Goal: Information Seeking & Learning: Find specific fact

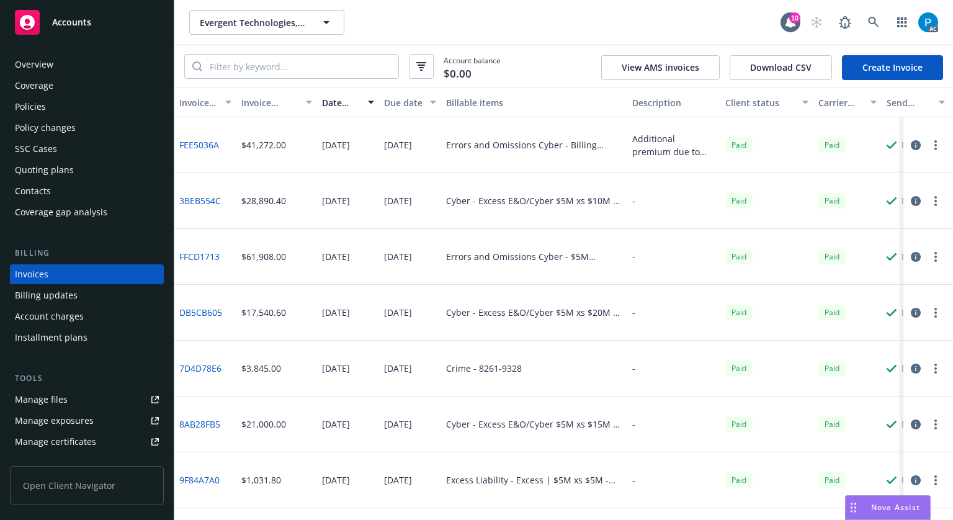
click at [113, 14] on div "Accounts" at bounding box center [87, 22] width 144 height 25
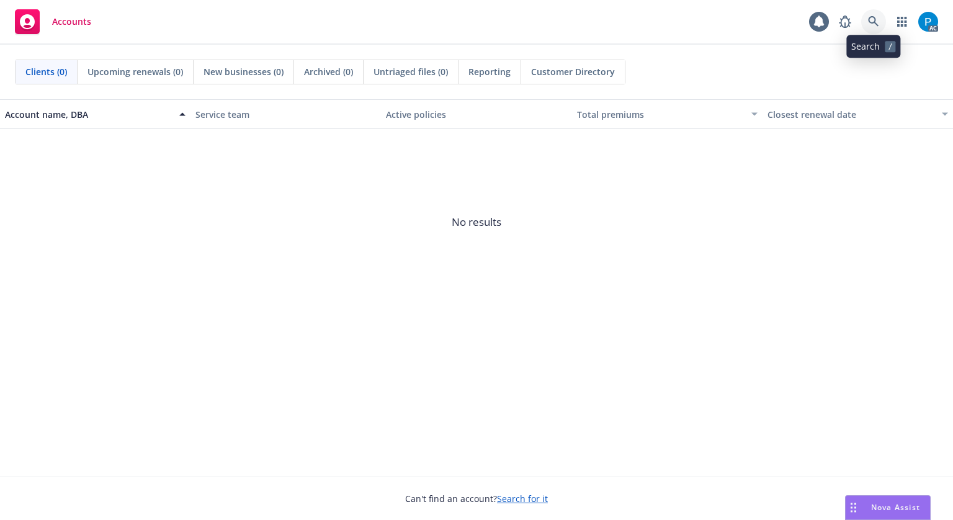
click at [876, 15] on link at bounding box center [873, 21] width 25 height 25
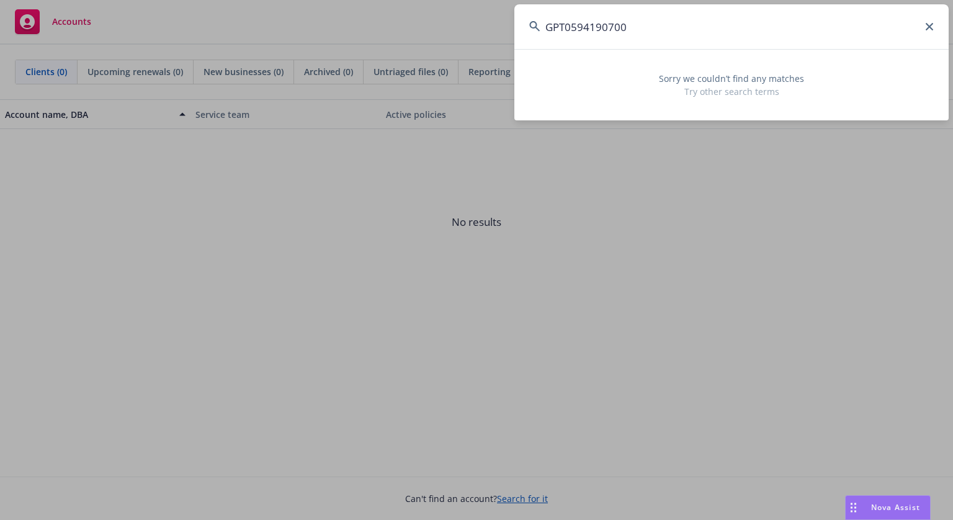
click at [571, 25] on input "GPT0594190700" at bounding box center [731, 26] width 434 height 45
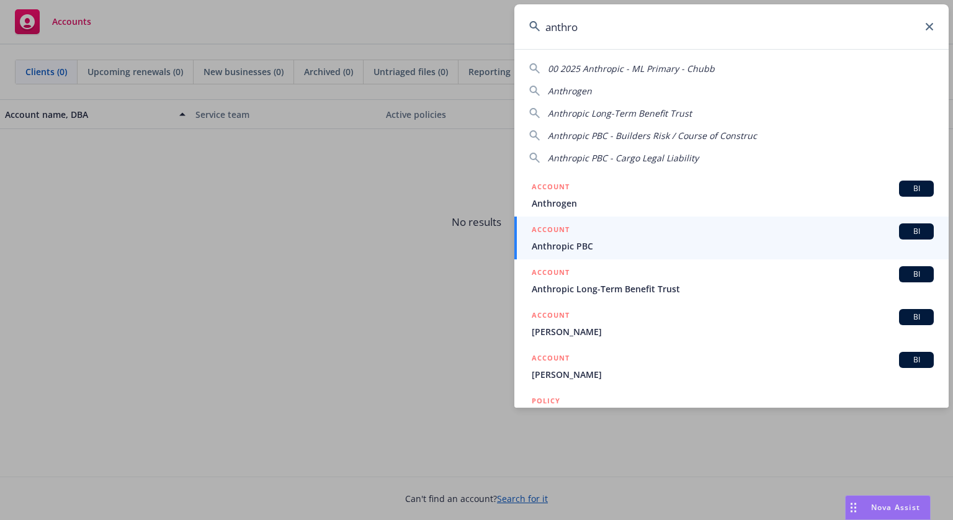
type input "anthro"
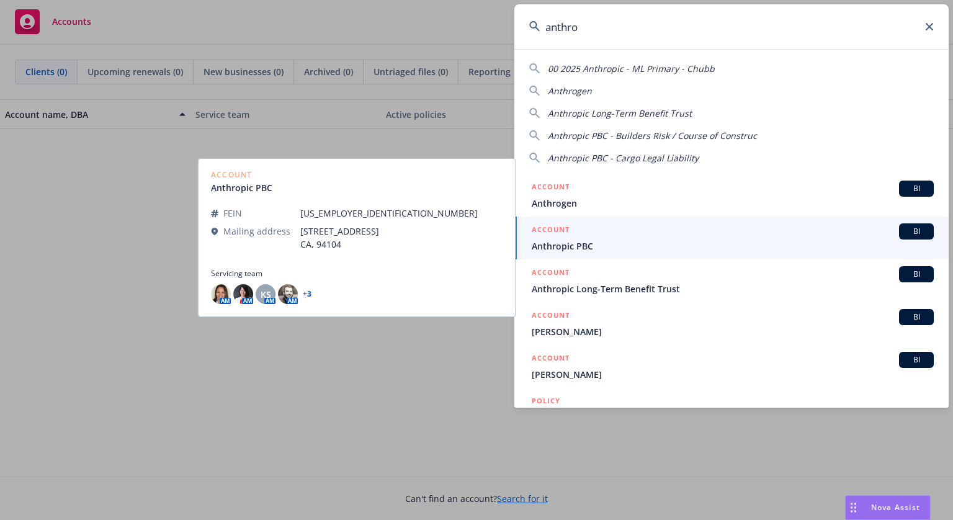
click at [593, 235] on div "ACCOUNT BI" at bounding box center [732, 231] width 402 height 16
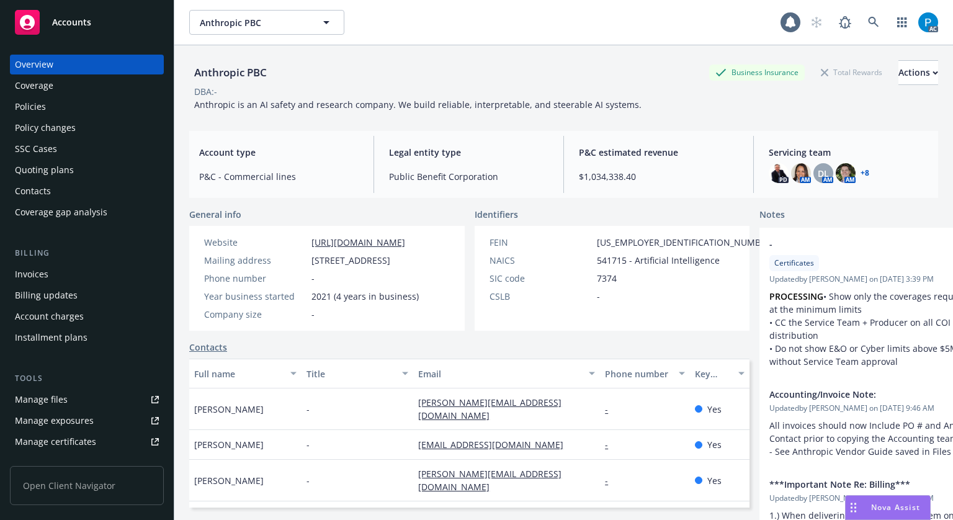
click at [52, 274] on div "Invoices" at bounding box center [87, 274] width 144 height 20
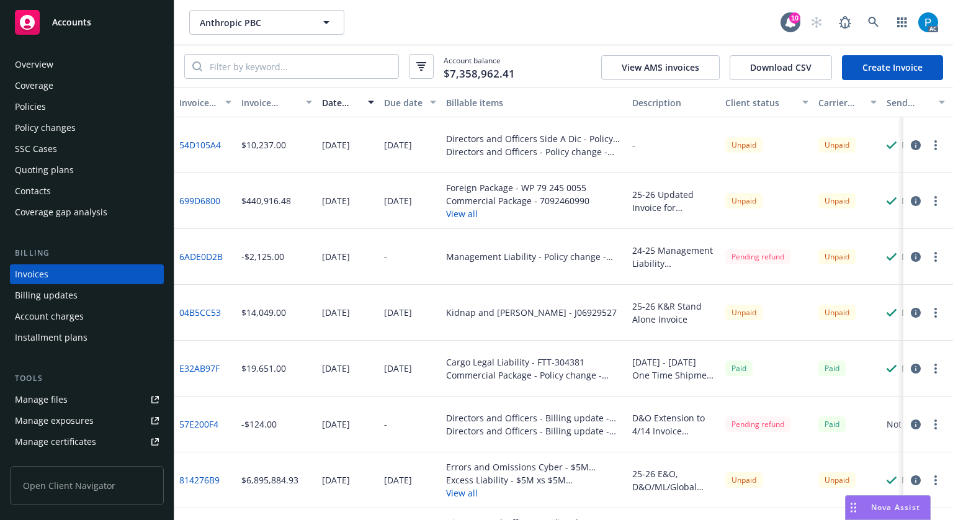
click at [910, 200] on icon "button" at bounding box center [915, 201] width 10 height 10
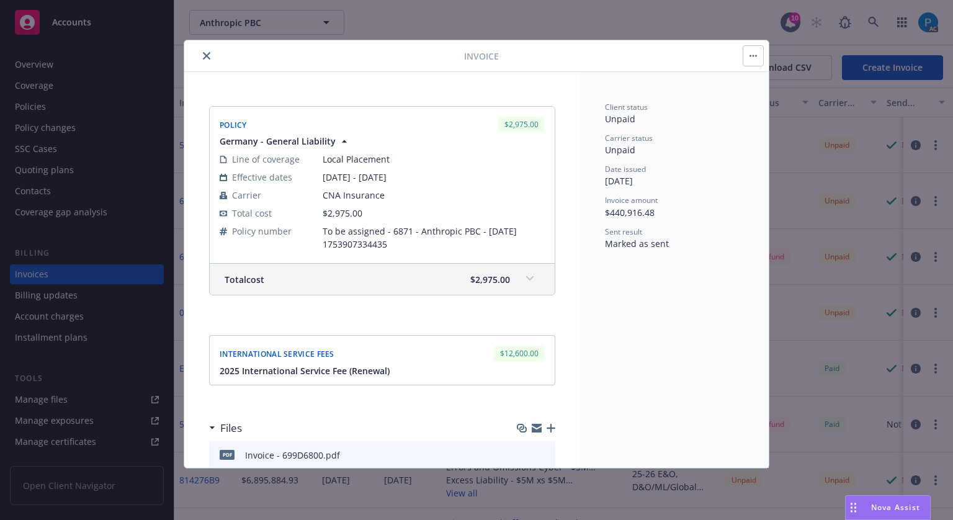
scroll to position [1488, 0]
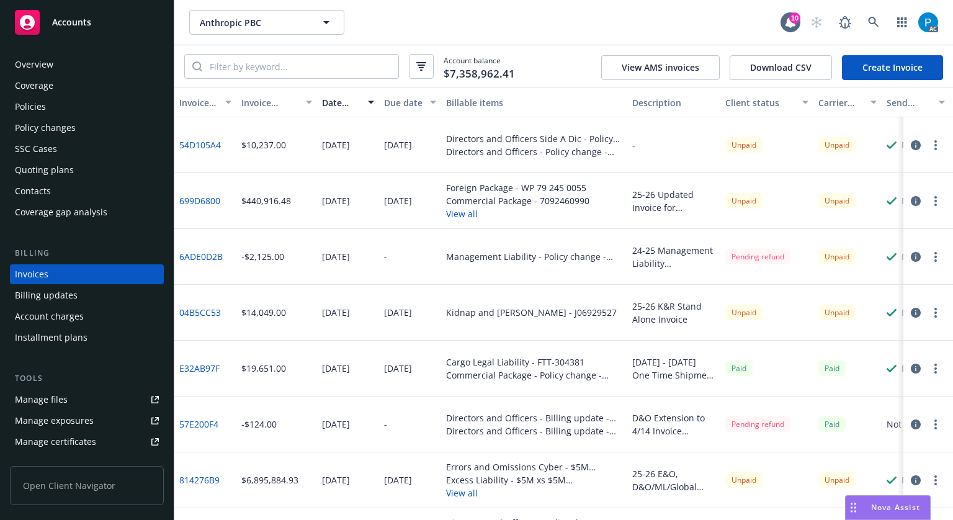
click at [910, 314] on icon "button" at bounding box center [915, 313] width 10 height 10
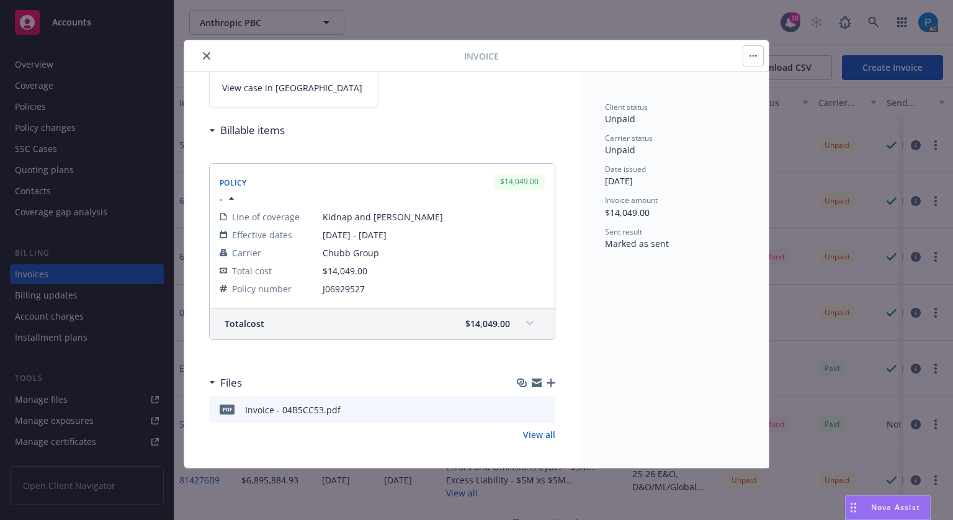
scroll to position [105, 0]
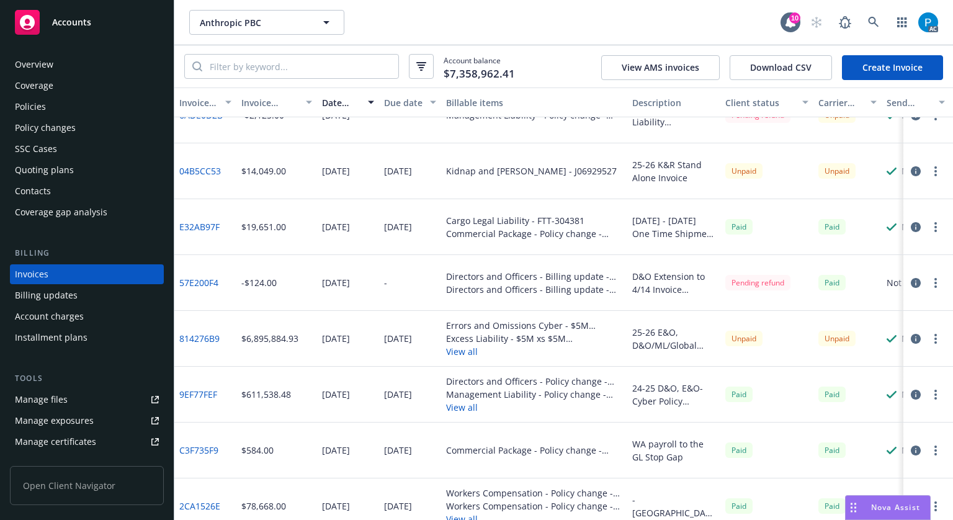
scroll to position [186, 0]
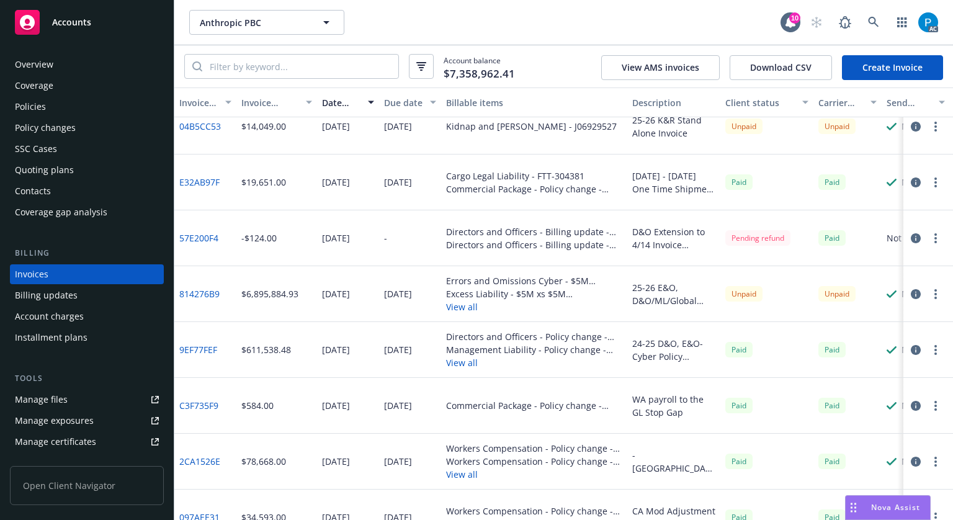
click at [910, 295] on icon "button" at bounding box center [915, 294] width 10 height 10
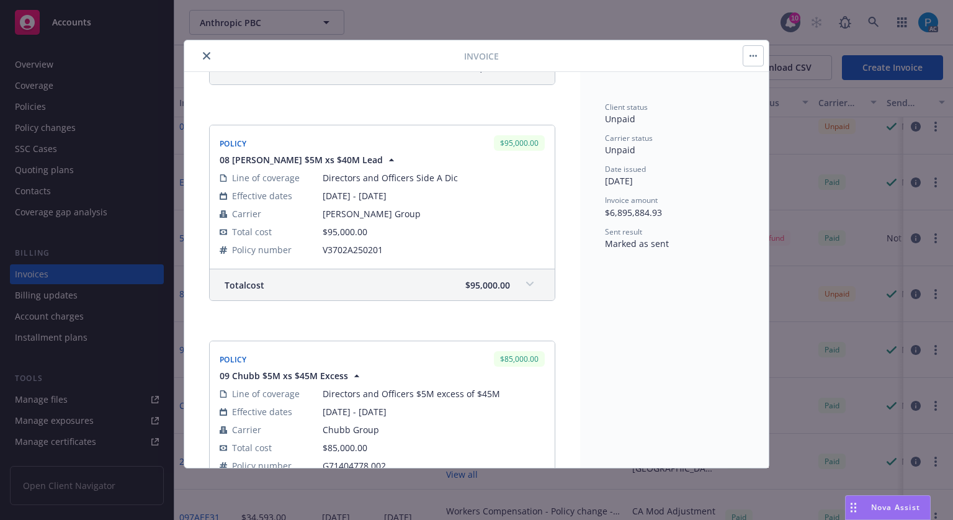
scroll to position [4031, 0]
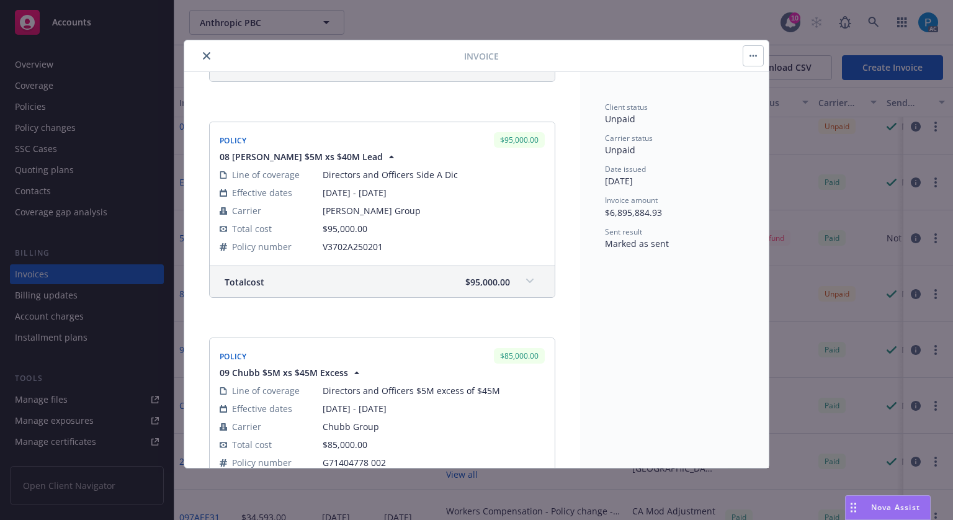
click at [203, 52] on icon "close" at bounding box center [206, 55] width 7 height 7
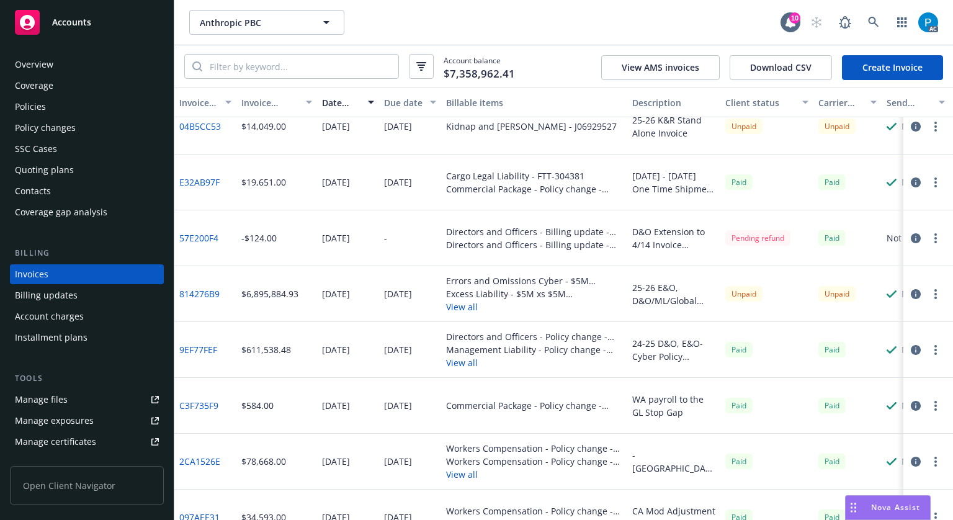
click at [72, 99] on div "Policies" at bounding box center [87, 107] width 144 height 20
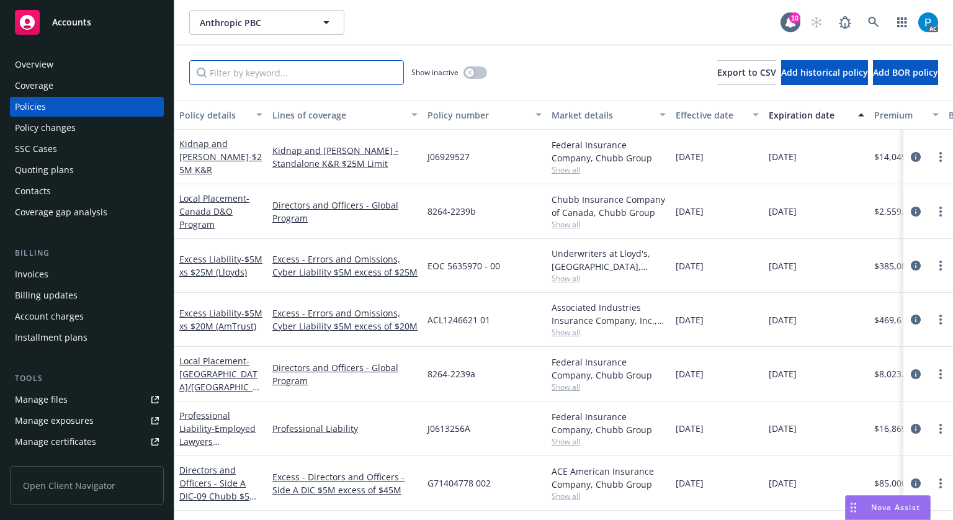
click at [241, 73] on input "Filter by keyword..." at bounding box center [296, 72] width 215 height 25
click at [81, 76] on div "Coverage" at bounding box center [87, 86] width 154 height 20
click at [78, 74] on div "Overview" at bounding box center [87, 65] width 144 height 20
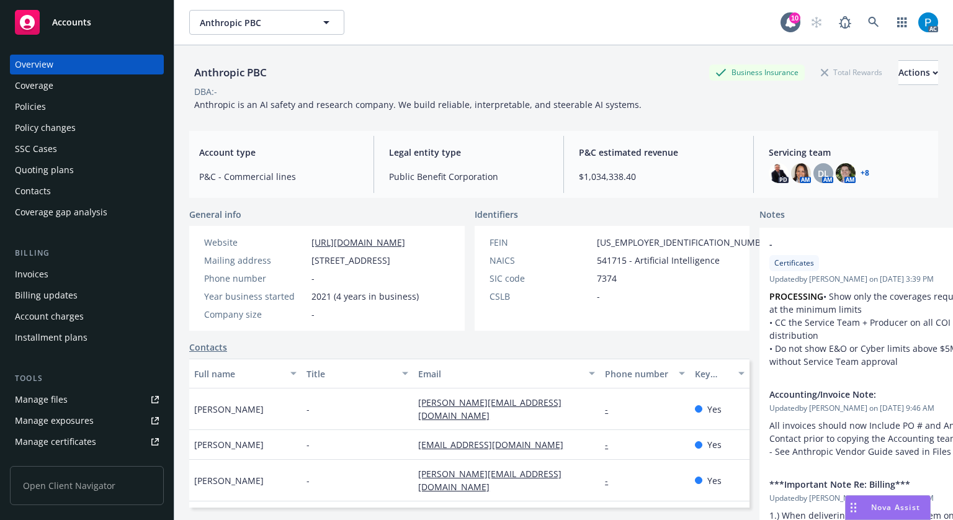
click at [860, 172] on link "+ 8" at bounding box center [864, 172] width 9 height 7
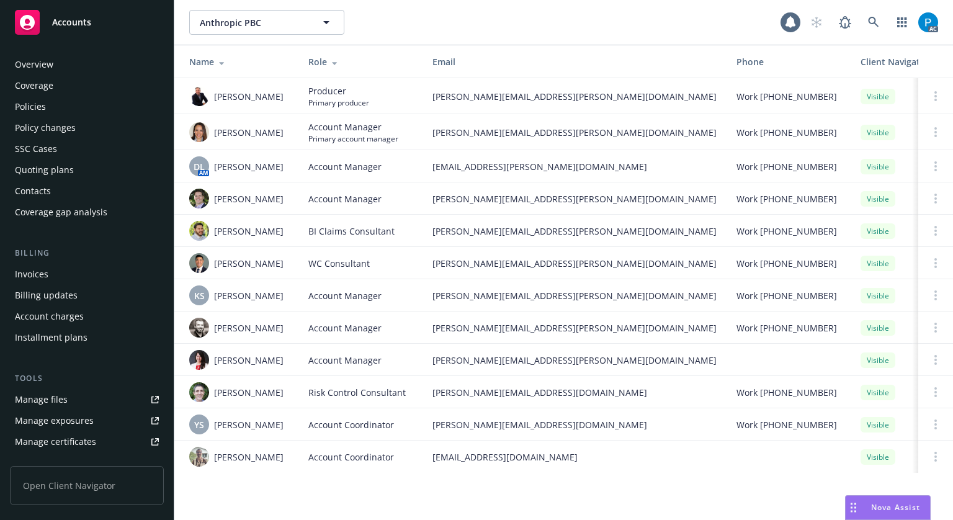
scroll to position [267, 0]
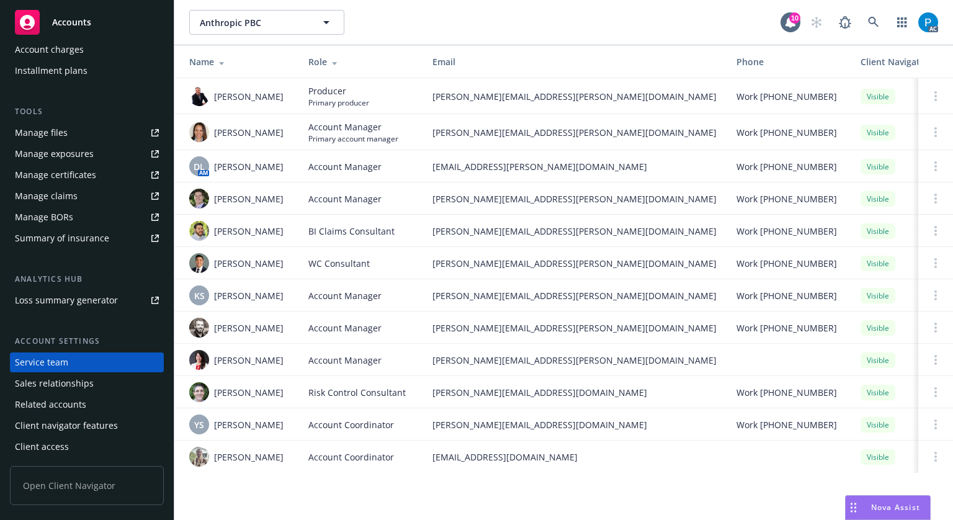
click at [92, 17] on div "Accounts" at bounding box center [87, 22] width 144 height 25
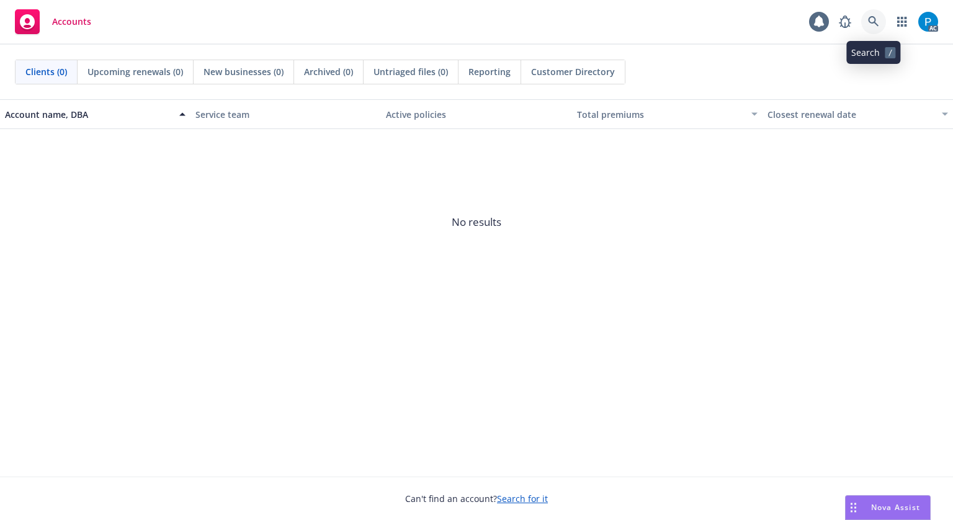
click at [874, 15] on link at bounding box center [873, 21] width 25 height 25
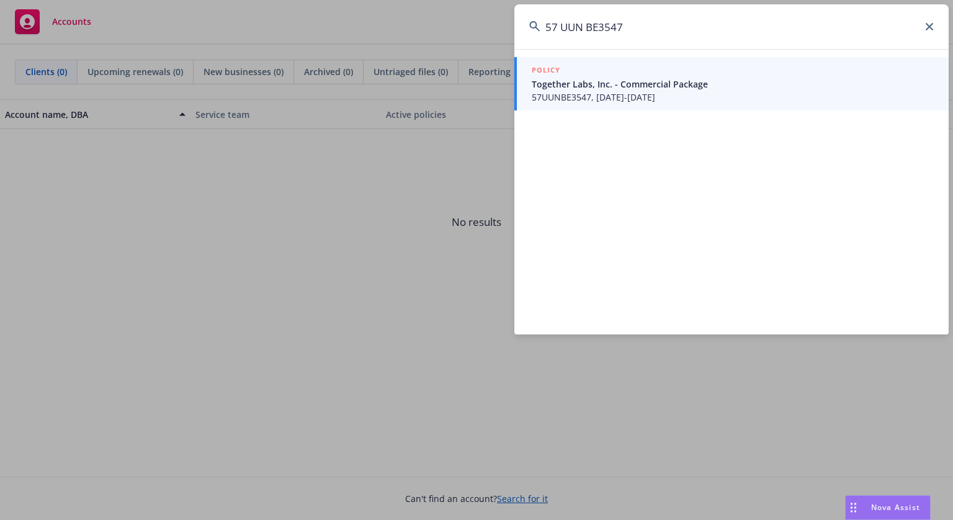
click at [560, 24] on input "57 UUN BE3547" at bounding box center [731, 26] width 434 height 45
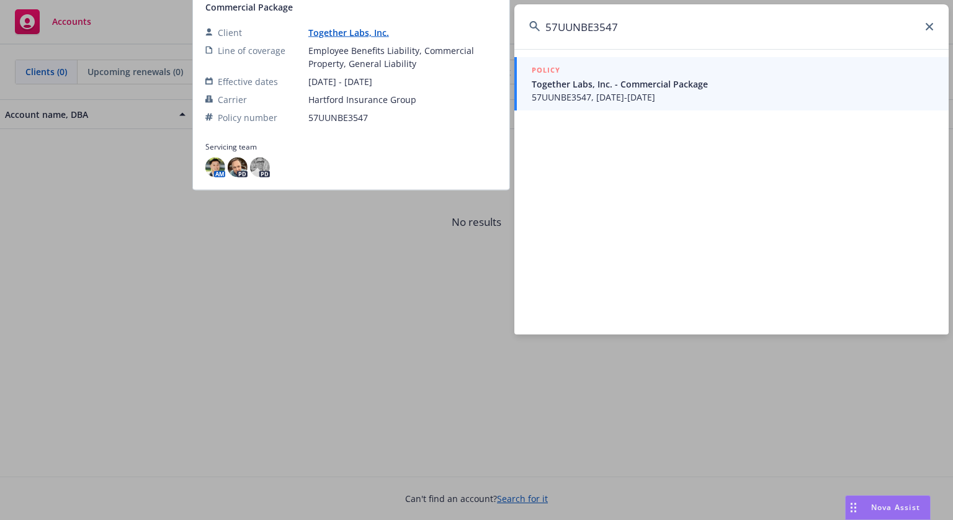
type input "57UUNBE3547"
click at [585, 84] on span "Together Labs, Inc. - Commercial Package" at bounding box center [732, 84] width 402 height 13
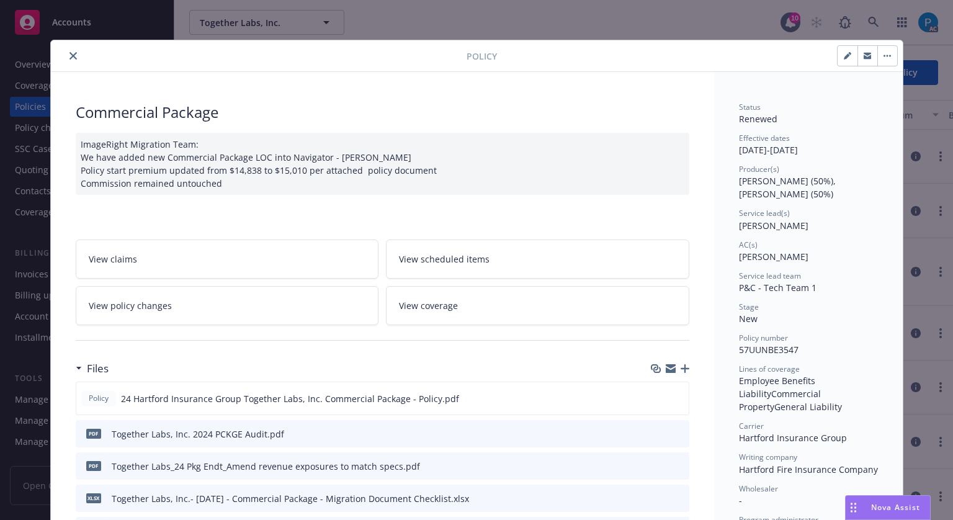
click at [69, 55] on icon "close" at bounding box center [72, 55] width 7 height 7
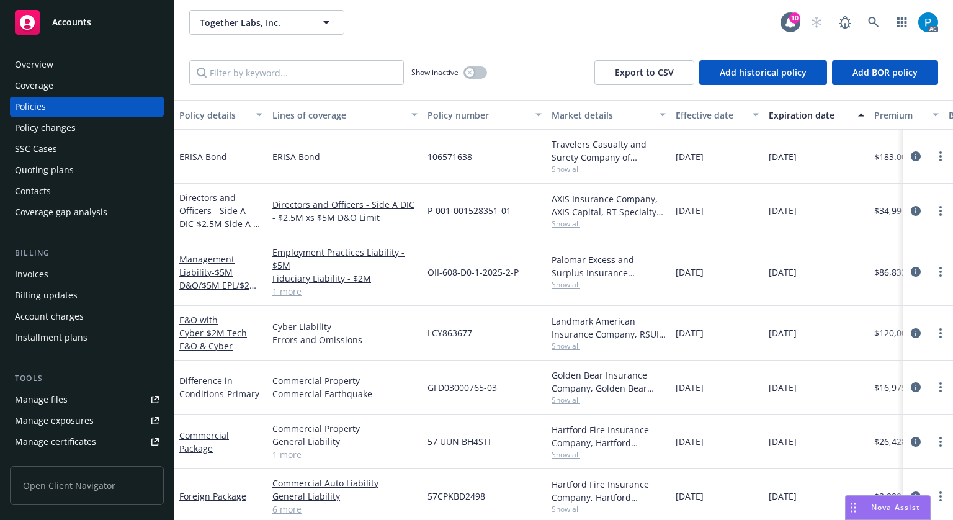
click at [60, 271] on div "Invoices" at bounding box center [87, 274] width 144 height 20
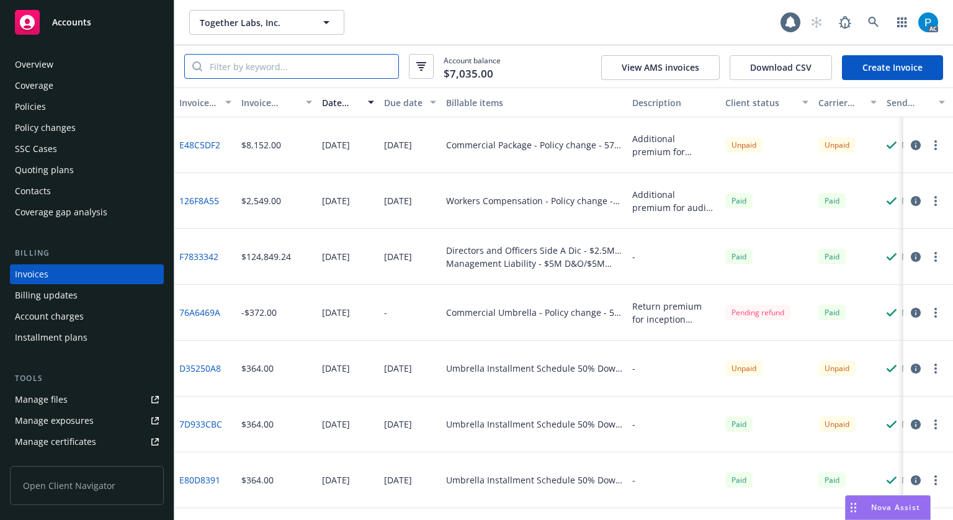
click at [300, 59] on input "search" at bounding box center [300, 67] width 196 height 24
paste input "57UUNBE3547"
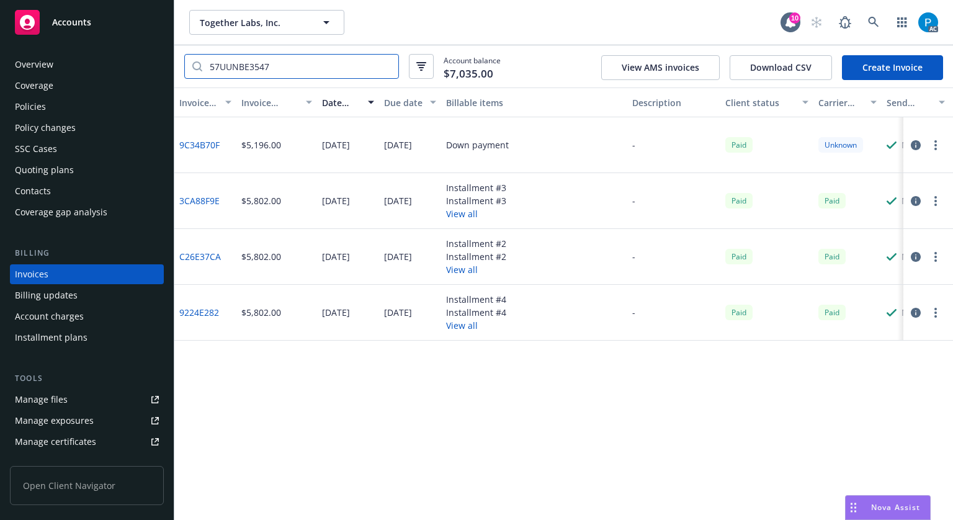
drag, startPoint x: 220, startPoint y: 64, endPoint x: 226, endPoint y: 66, distance: 7.3
click at [220, 64] on input "57UUNBE3547" at bounding box center [300, 67] width 196 height 24
click at [241, 64] on input "57 UUNBE3547" at bounding box center [300, 67] width 196 height 24
type input "57 UUN BE3547"
click at [94, 33] on div "Accounts" at bounding box center [87, 22] width 144 height 25
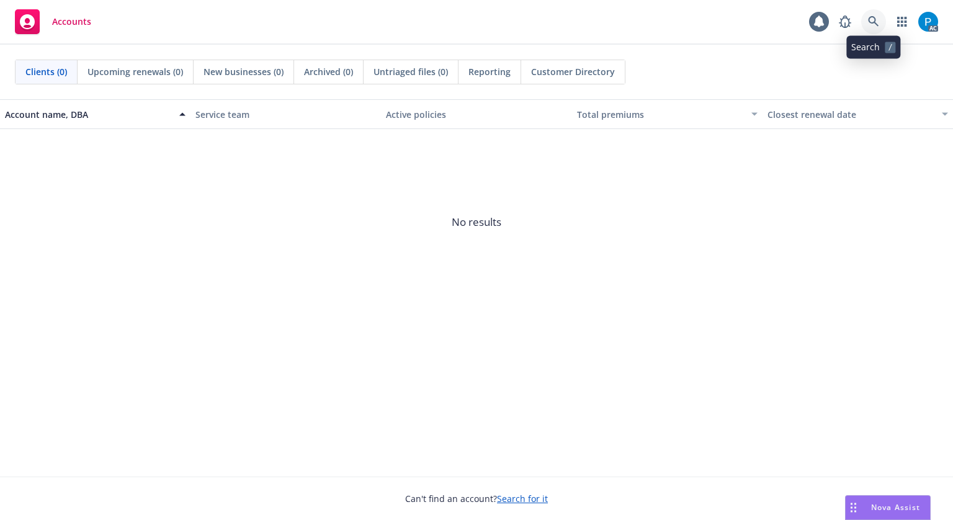
click at [873, 20] on icon at bounding box center [873, 21] width 11 height 11
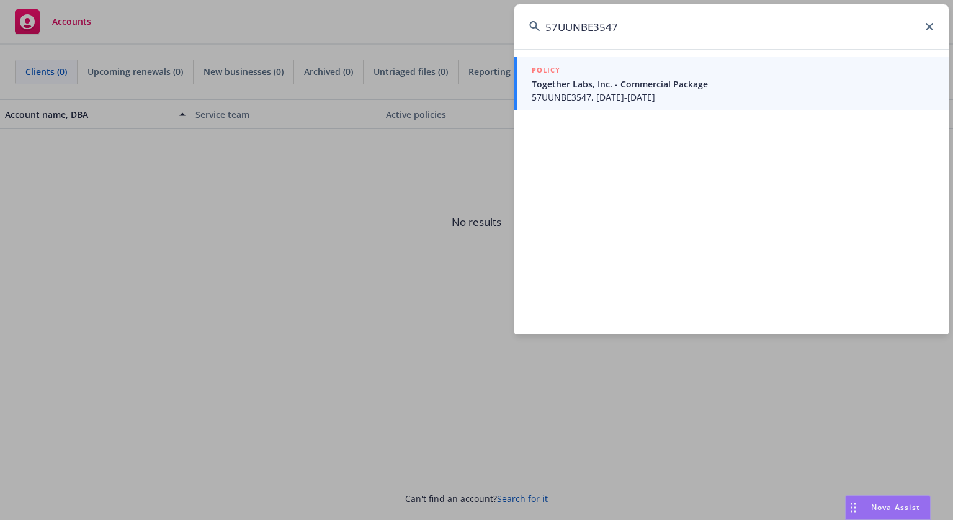
click at [556, 32] on input "57UUNBE3547" at bounding box center [731, 26] width 434 height 45
click at [585, 25] on input "57 UUNBE3547" at bounding box center [731, 26] width 434 height 45
click at [565, 25] on input "57 UUN BE3547" at bounding box center [731, 26] width 434 height 45
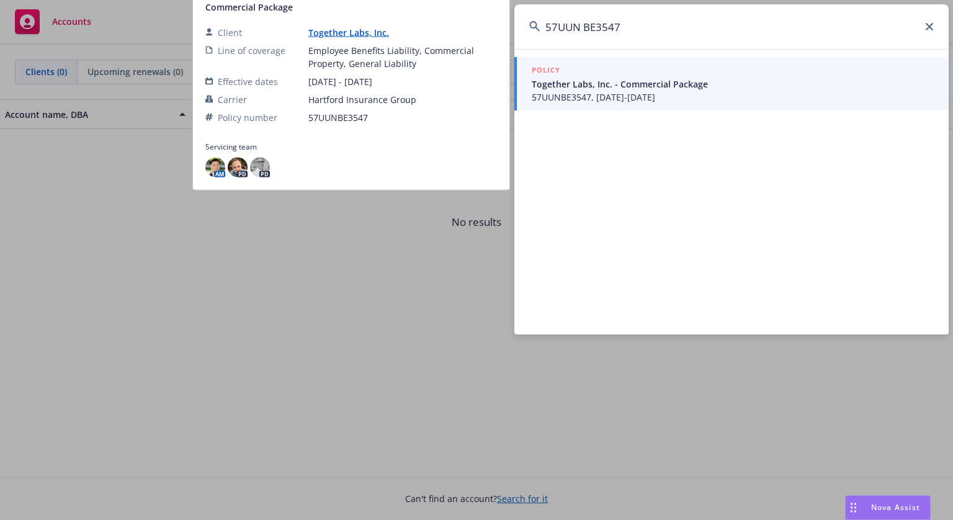
type input "57UUN BE3547"
click at [588, 83] on span "Together Labs, Inc. - Commercial Package" at bounding box center [732, 84] width 402 height 13
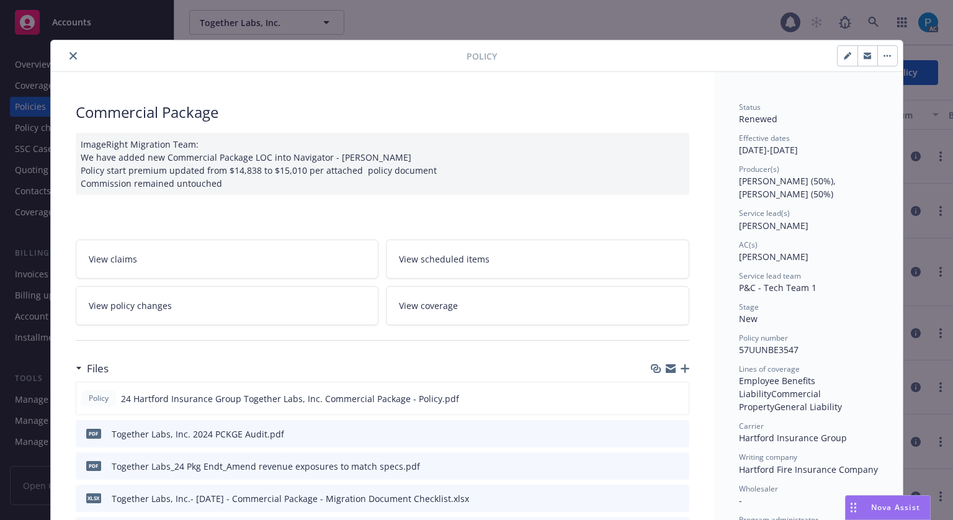
scroll to position [37, 0]
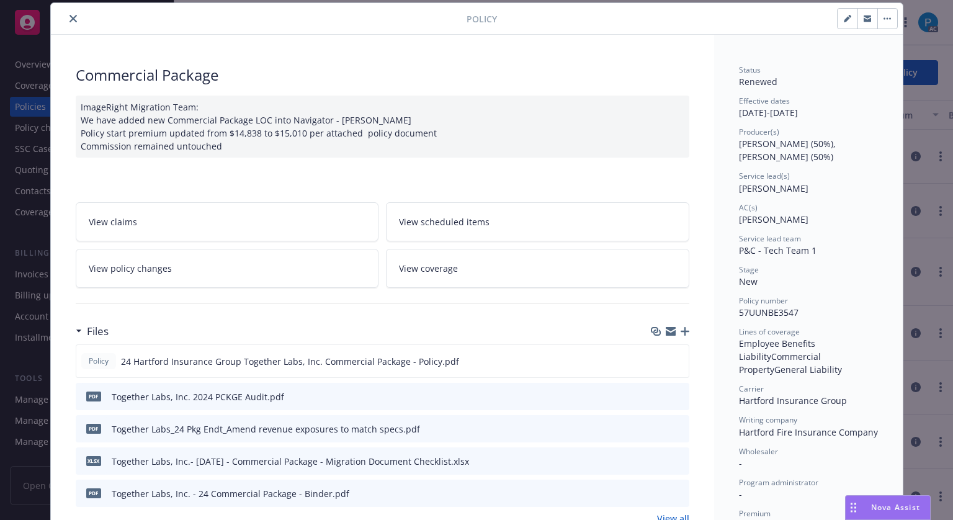
click at [69, 17] on icon "close" at bounding box center [72, 18] width 7 height 7
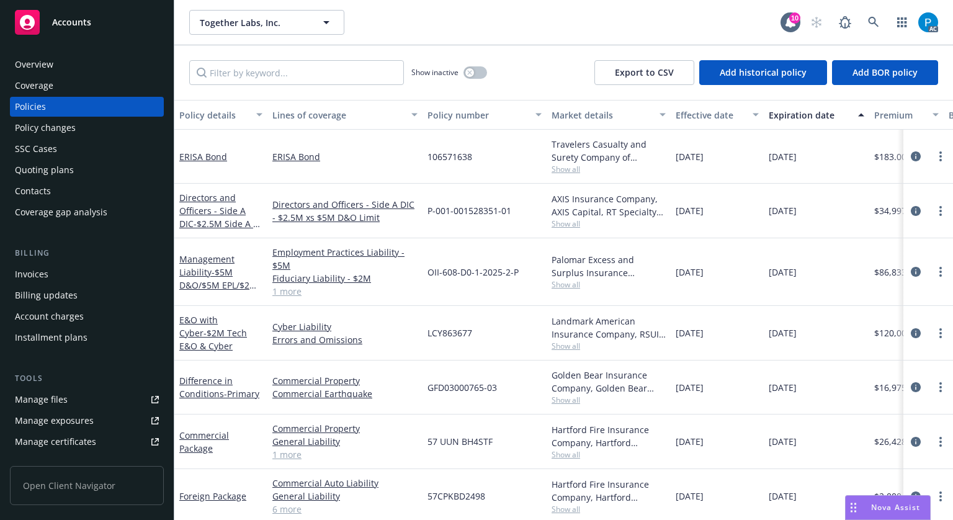
click at [38, 275] on div "Invoices" at bounding box center [31, 274] width 33 height 20
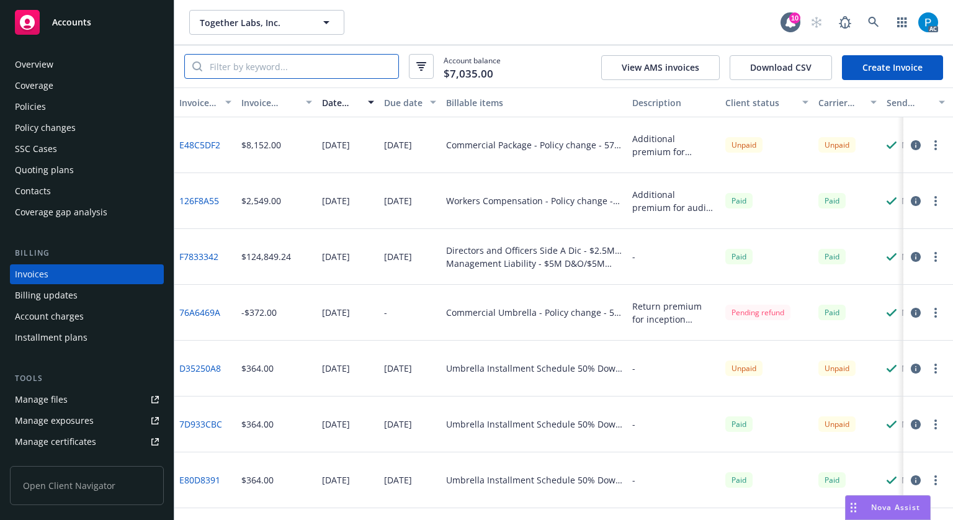
click at [295, 70] on input "search" at bounding box center [300, 67] width 196 height 24
paste input "57UUNBE3547"
type input "57UUNBE3547"
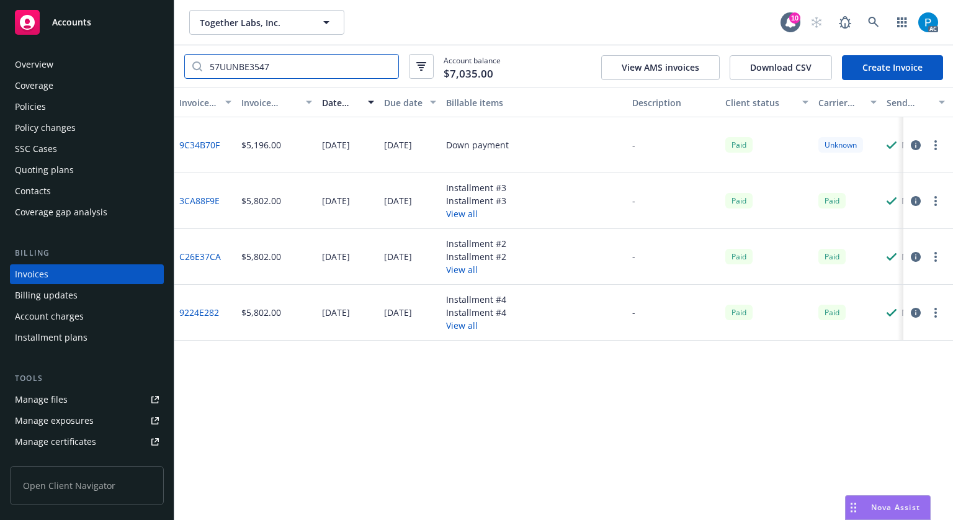
click at [388, 66] on input "57UUNBE3547" at bounding box center [300, 67] width 196 height 24
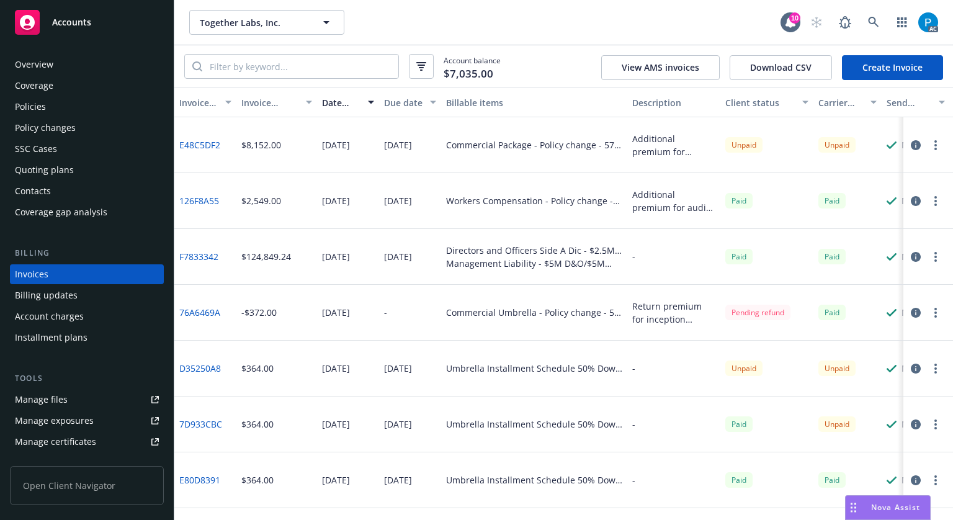
click at [910, 143] on icon "button" at bounding box center [915, 145] width 10 height 10
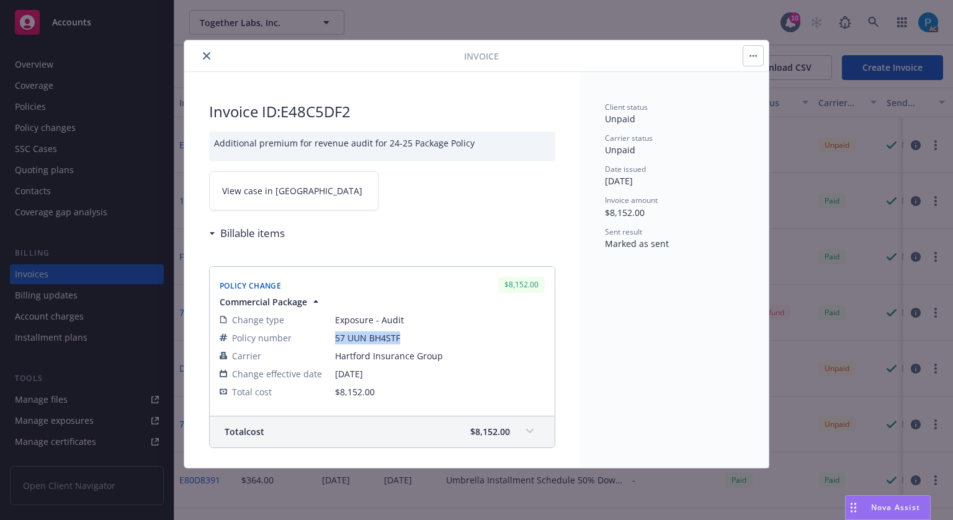
drag, startPoint x: 401, startPoint y: 336, endPoint x: 334, endPoint y: 335, distance: 67.0
click at [335, 335] on span "57 UUN BH4STF" at bounding box center [440, 337] width 210 height 13
copy span "57 UUN BH4STF"
